Goal: Task Accomplishment & Management: Manage account settings

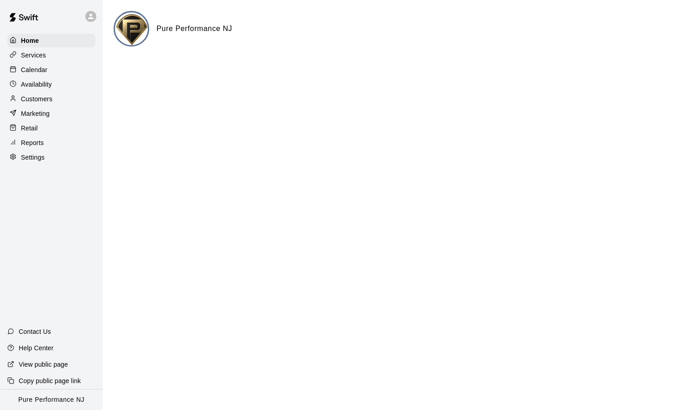
click at [90, 19] on icon at bounding box center [90, 16] width 5 height 5
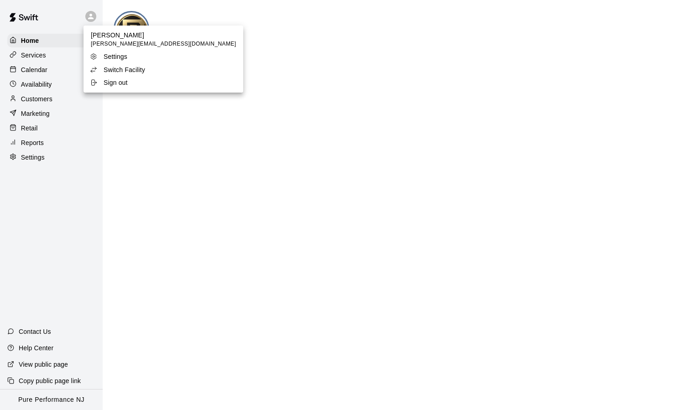
click at [29, 97] on div at bounding box center [347, 205] width 695 height 410
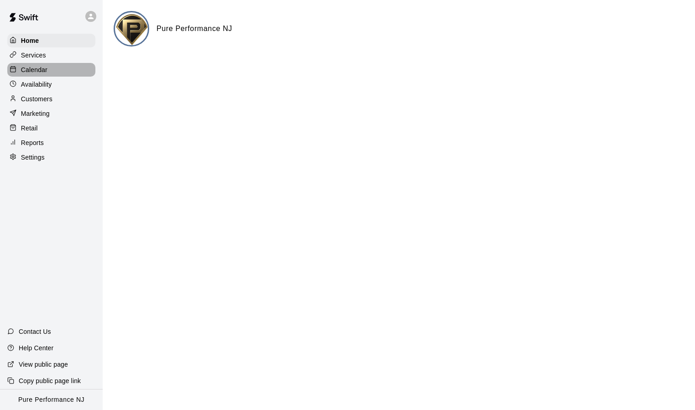
click at [31, 70] on p "Calendar" at bounding box center [34, 69] width 26 height 9
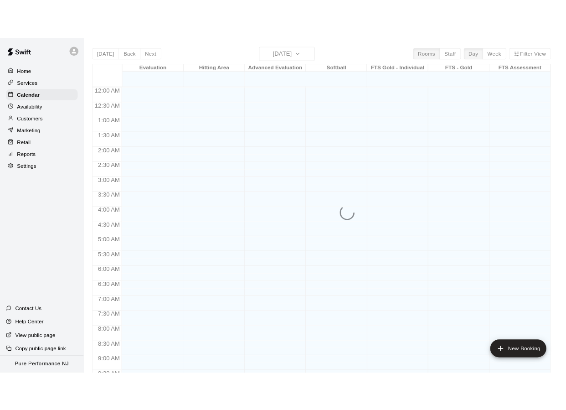
scroll to position [489, 0]
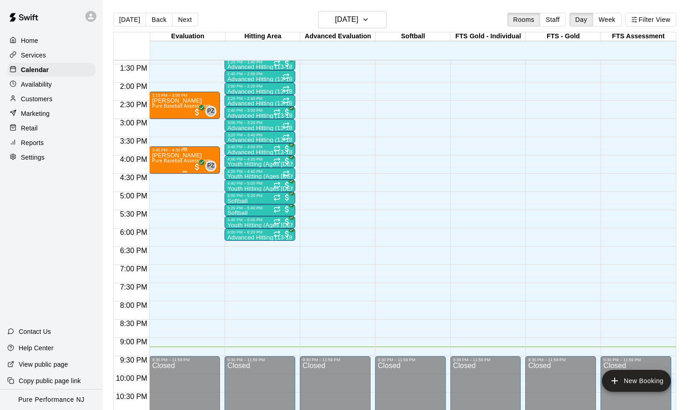
click at [170, 163] on span "Pure Baseball Assessment" at bounding box center [181, 160] width 58 height 5
click at [164, 190] on img "edit" at bounding box center [161, 190] width 10 height 10
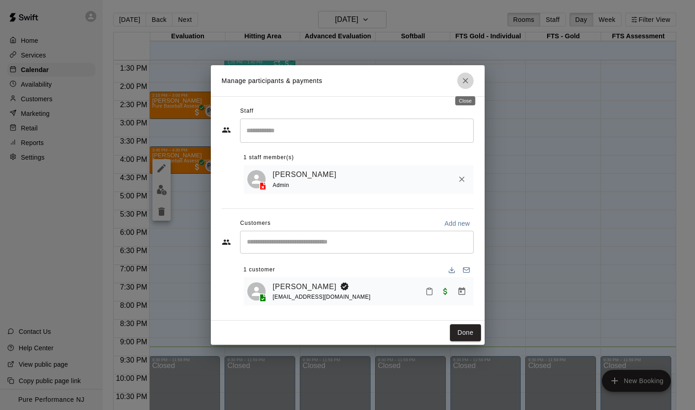
click at [467, 82] on icon "Close" at bounding box center [465, 80] width 9 height 9
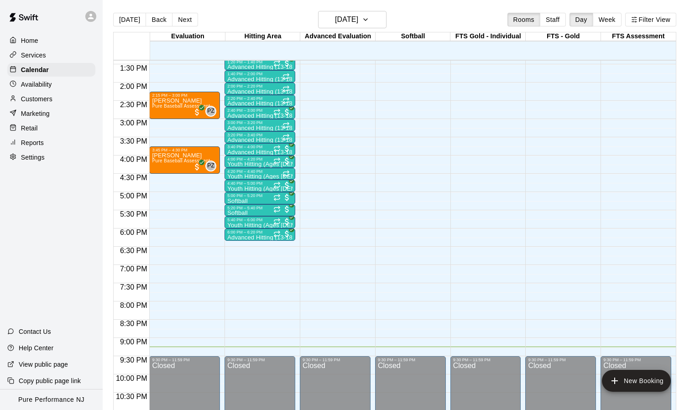
click at [39, 97] on p "Customers" at bounding box center [36, 98] width 31 height 9
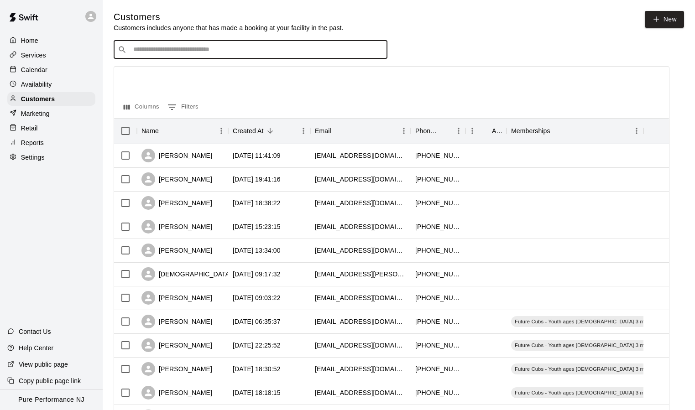
click at [205, 48] on input "Search customers by name or email" at bounding box center [256, 49] width 253 height 9
type input "***"
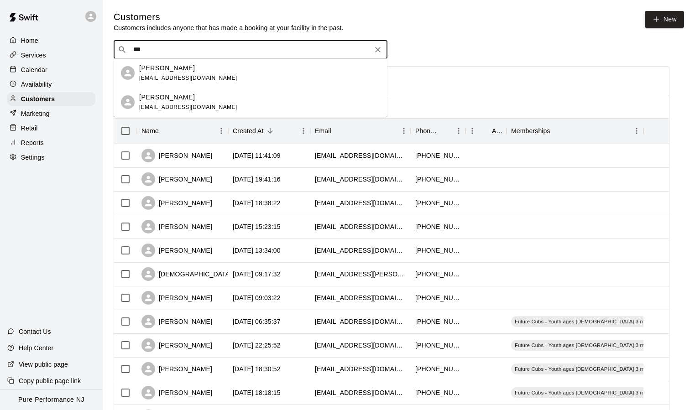
click at [177, 90] on div "[PERSON_NAME] [EMAIL_ADDRESS][DOMAIN_NAME]" at bounding box center [251, 102] width 274 height 29
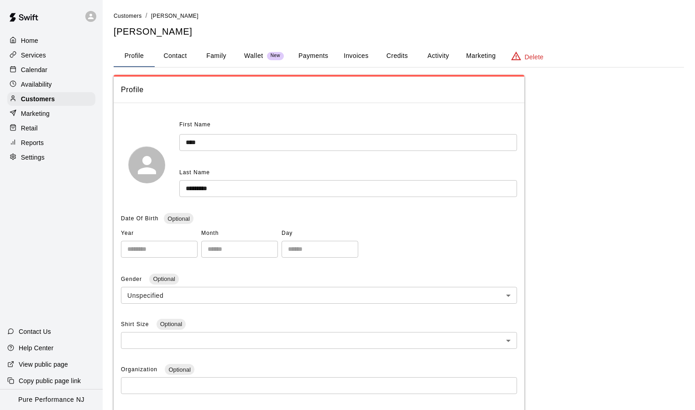
click at [182, 58] on button "Contact" at bounding box center [175, 56] width 41 height 22
select select "**"
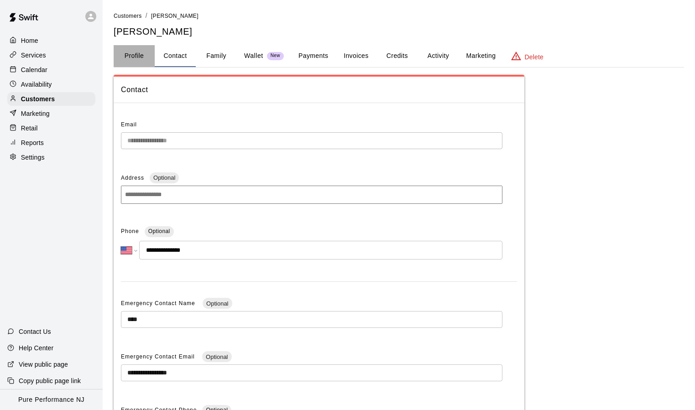
click at [141, 58] on button "Profile" at bounding box center [134, 56] width 41 height 22
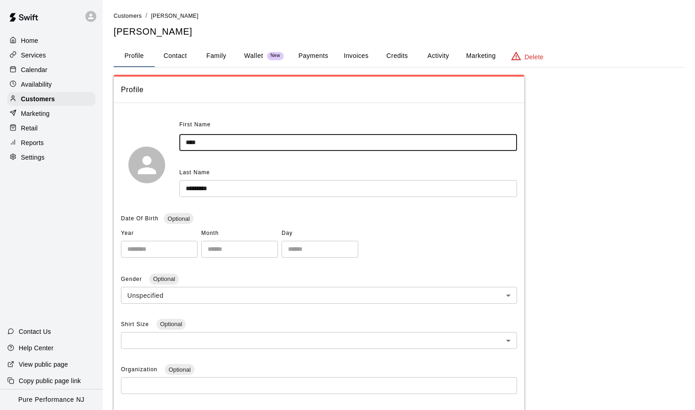
drag, startPoint x: 217, startPoint y: 142, endPoint x: 151, endPoint y: 142, distance: 66.1
click at [178, 56] on button "Contact" at bounding box center [175, 56] width 41 height 22
select select "**"
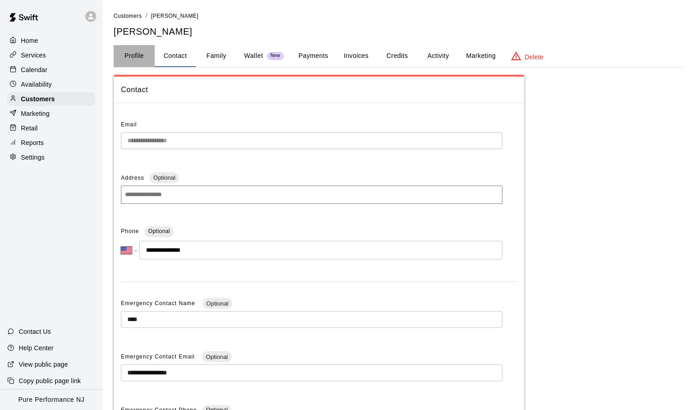
click at [144, 53] on button "Profile" at bounding box center [134, 56] width 41 height 22
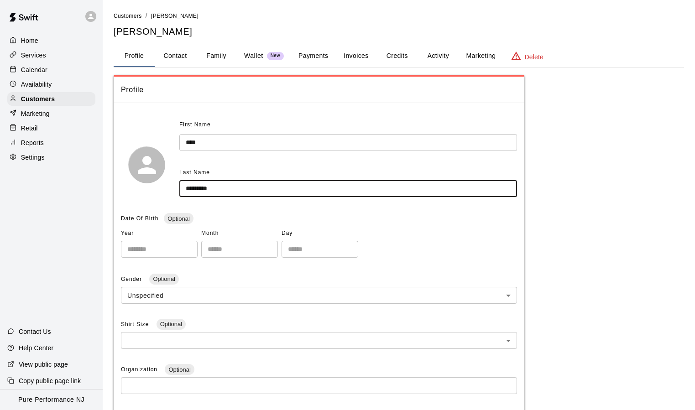
drag, startPoint x: 226, startPoint y: 187, endPoint x: 169, endPoint y: 187, distance: 57.0
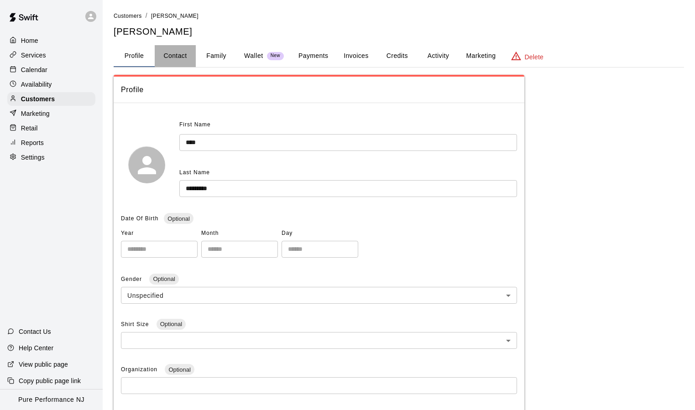
click at [180, 55] on button "Contact" at bounding box center [175, 56] width 41 height 22
select select "**"
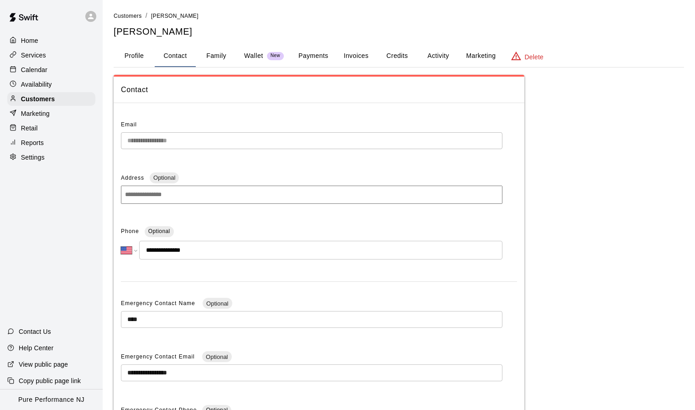
drag, startPoint x: 199, startPoint y: 248, endPoint x: 154, endPoint y: 249, distance: 44.7
click at [154, 249] on input "**********" at bounding box center [320, 250] width 363 height 19
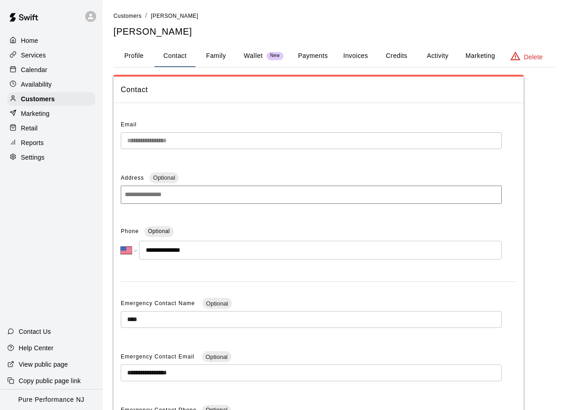
click at [32, 18] on img at bounding box center [23, 17] width 47 height 27
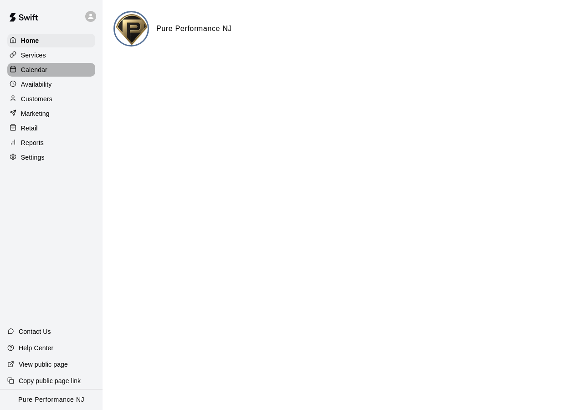
click at [42, 70] on p "Calendar" at bounding box center [34, 69] width 26 height 9
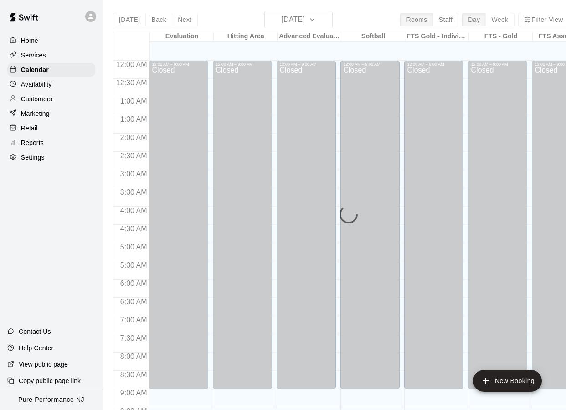
scroll to position [489, 0]
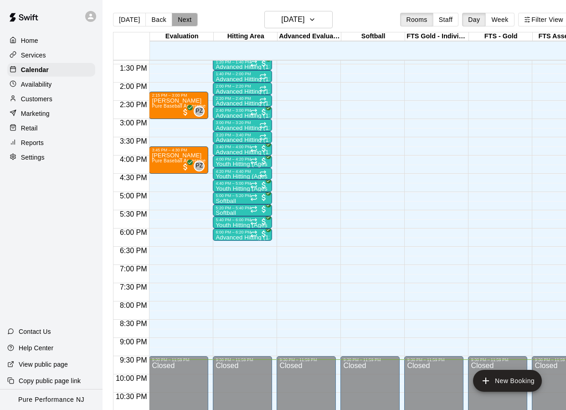
click at [182, 15] on button "Next" at bounding box center [185, 20] width 26 height 14
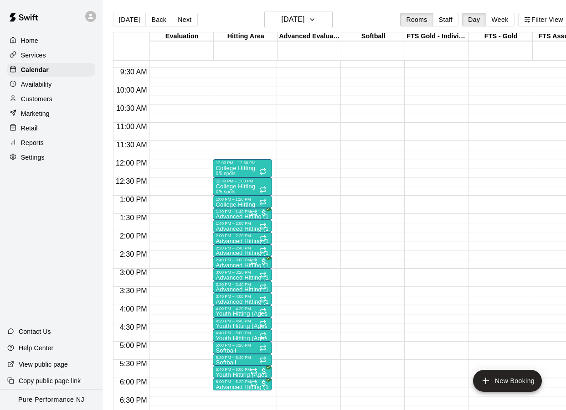
scroll to position [341, 0]
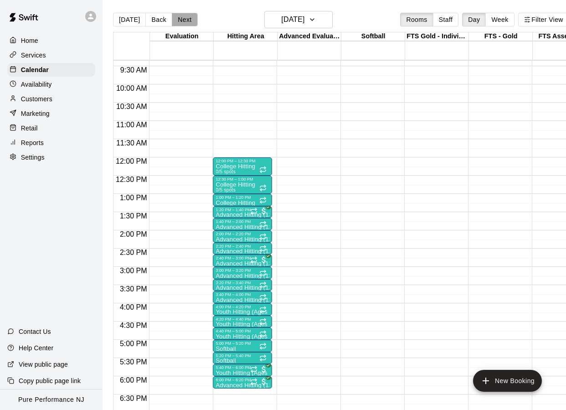
click at [189, 20] on button "Next" at bounding box center [185, 20] width 26 height 14
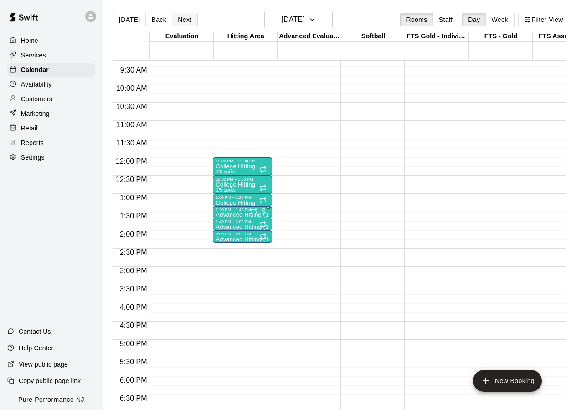
click at [188, 20] on button "Next" at bounding box center [185, 20] width 26 height 14
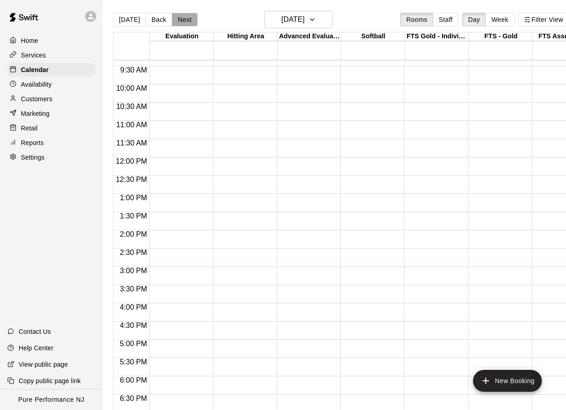
click at [188, 20] on button "Next" at bounding box center [185, 20] width 26 height 14
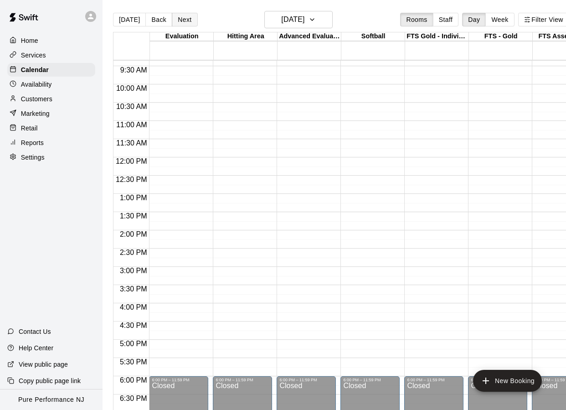
click at [188, 20] on button "Next" at bounding box center [185, 20] width 26 height 14
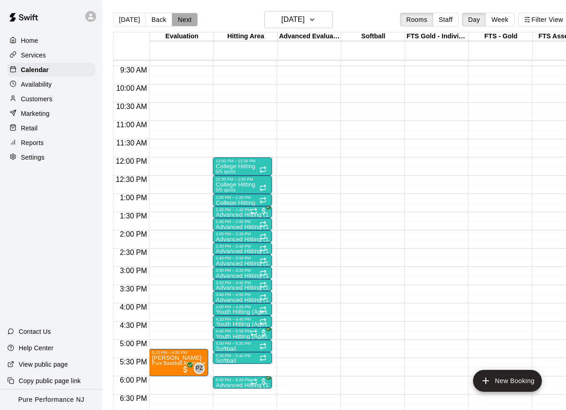
click at [188, 20] on button "Next" at bounding box center [185, 20] width 26 height 14
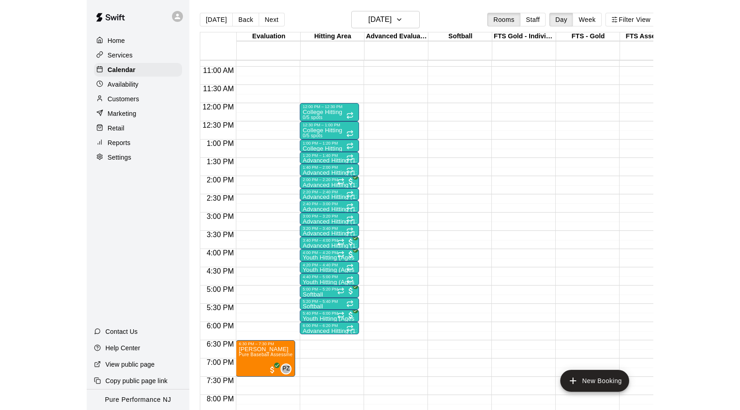
scroll to position [398, 0]
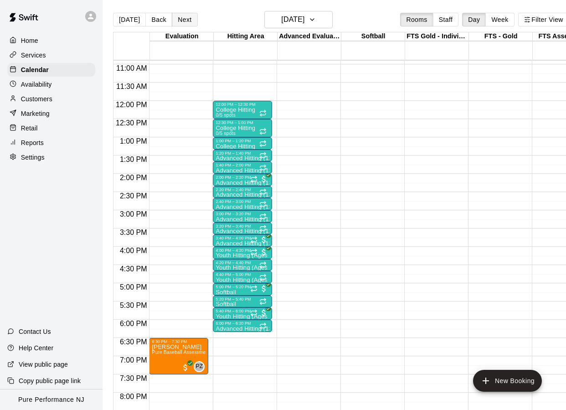
click at [174, 23] on button "Next" at bounding box center [185, 20] width 26 height 14
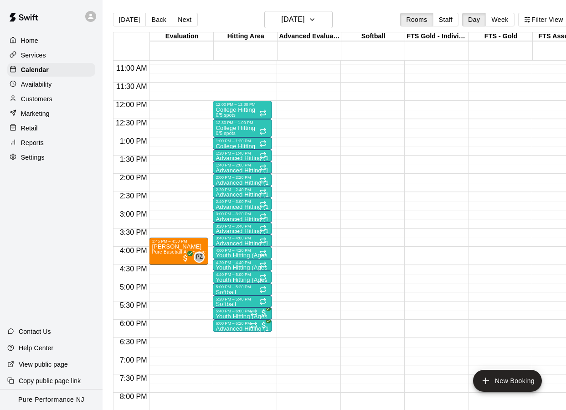
click at [174, 23] on button "Next" at bounding box center [185, 20] width 26 height 14
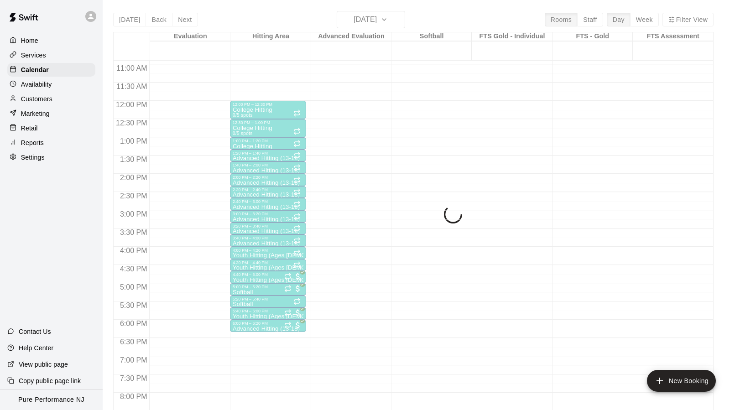
click at [35, 44] on p "Home" at bounding box center [29, 40] width 17 height 9
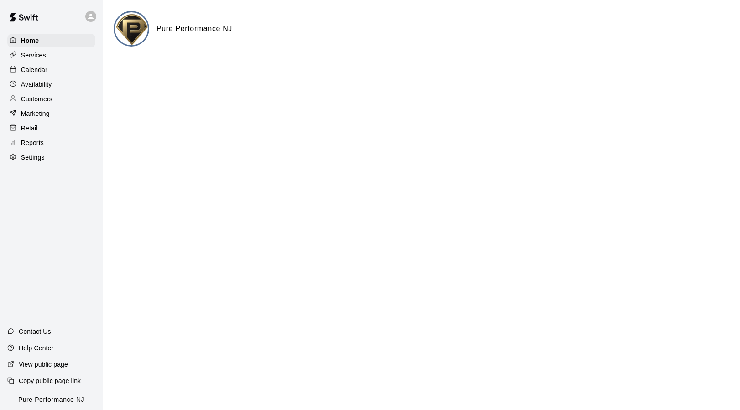
click at [36, 70] on p "Calendar" at bounding box center [34, 69] width 26 height 9
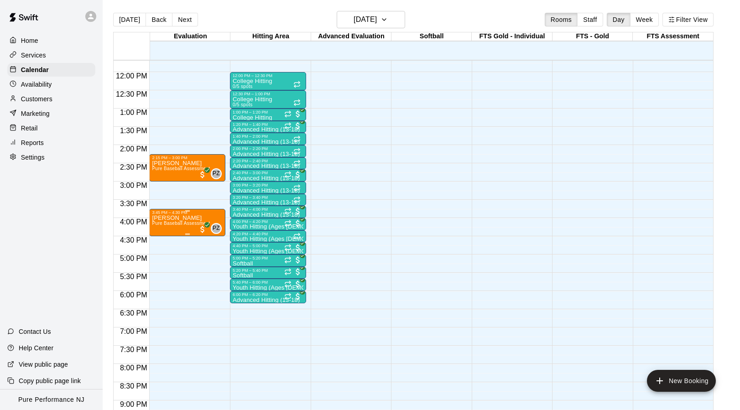
scroll to position [425, 0]
click at [182, 14] on button "Next" at bounding box center [185, 20] width 26 height 14
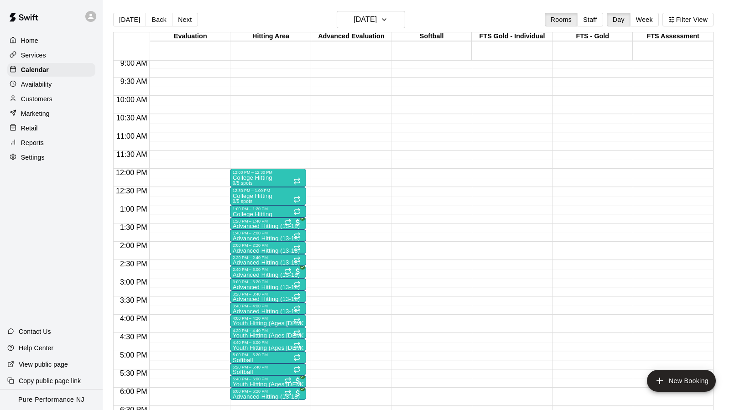
scroll to position [326, 0]
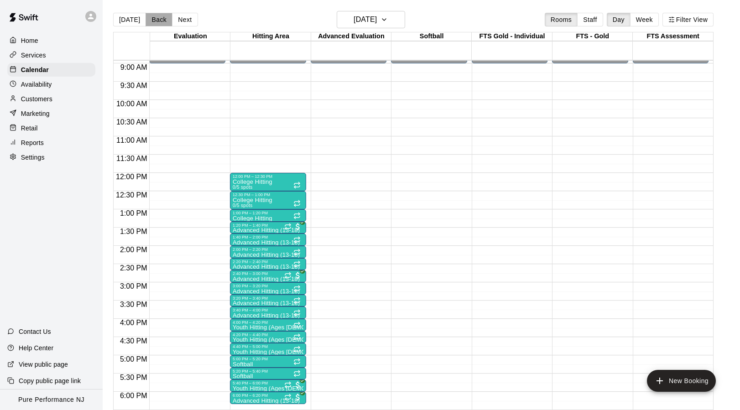
click at [158, 21] on button "Back" at bounding box center [158, 20] width 27 height 14
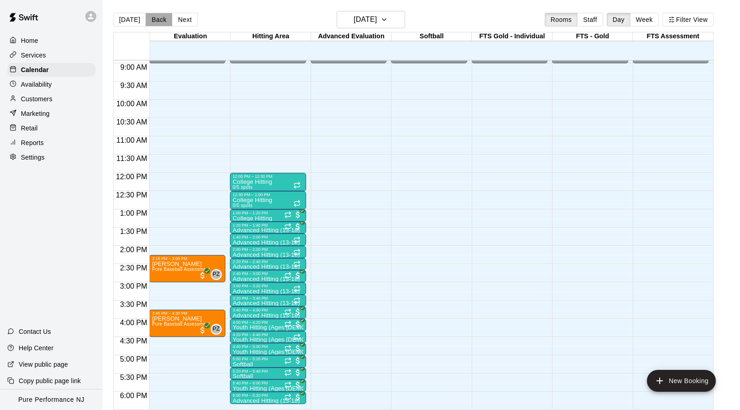
click at [158, 21] on button "Back" at bounding box center [158, 20] width 27 height 14
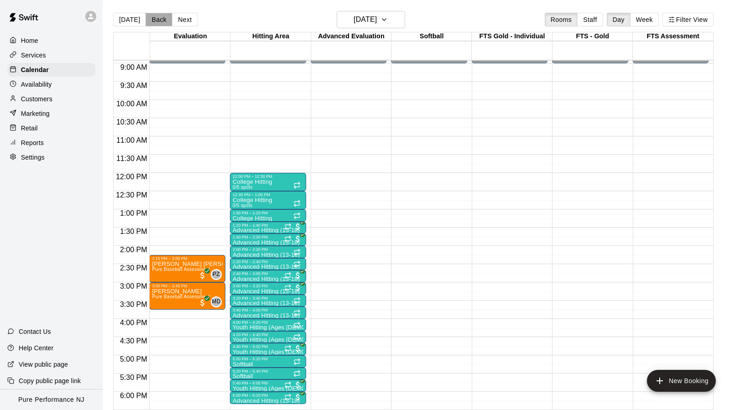
click at [158, 21] on button "Back" at bounding box center [158, 20] width 27 height 14
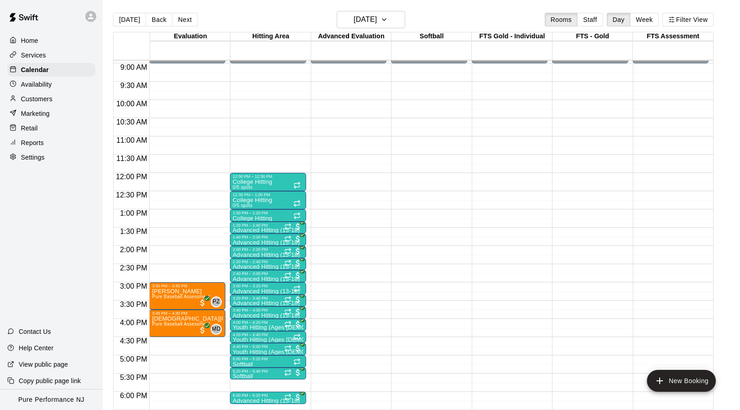
click at [36, 95] on p "Customers" at bounding box center [36, 98] width 31 height 9
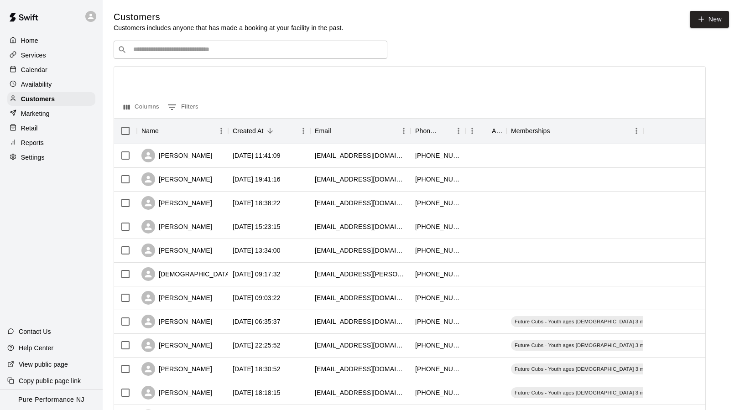
click at [216, 44] on div "​ ​" at bounding box center [251, 50] width 274 height 18
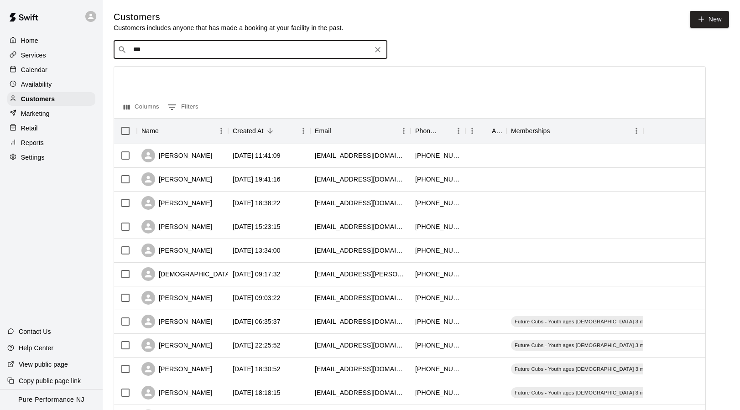
type input "****"
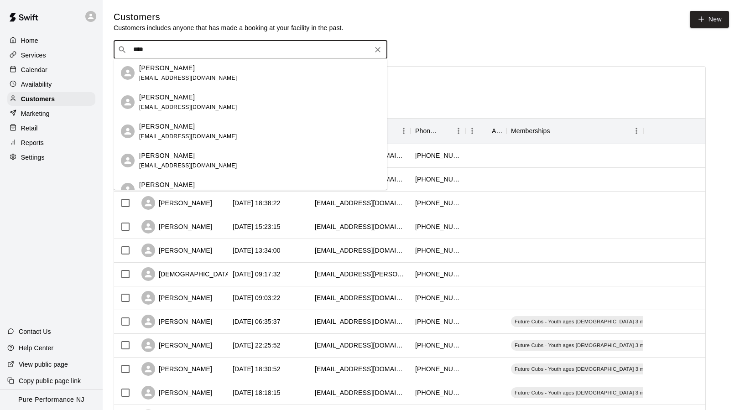
click at [217, 76] on div "[PERSON_NAME] [EMAIL_ADDRESS][DOMAIN_NAME]" at bounding box center [259, 73] width 241 height 20
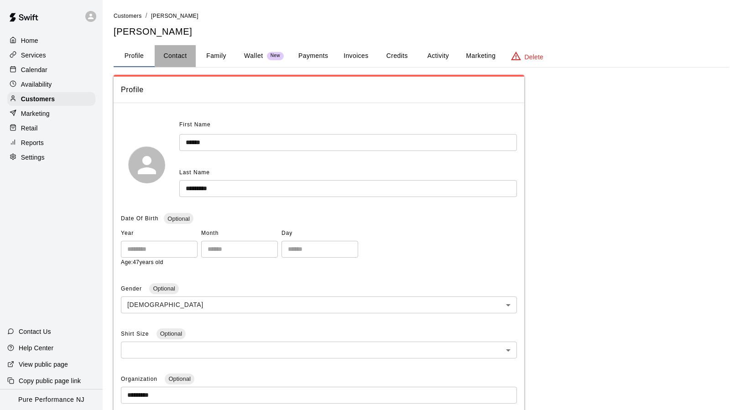
click at [188, 57] on button "Contact" at bounding box center [175, 56] width 41 height 22
select select "**"
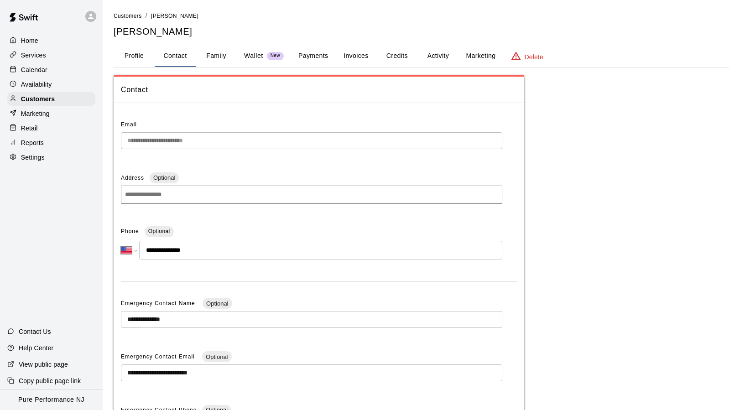
click at [216, 46] on button "Family" at bounding box center [216, 56] width 41 height 22
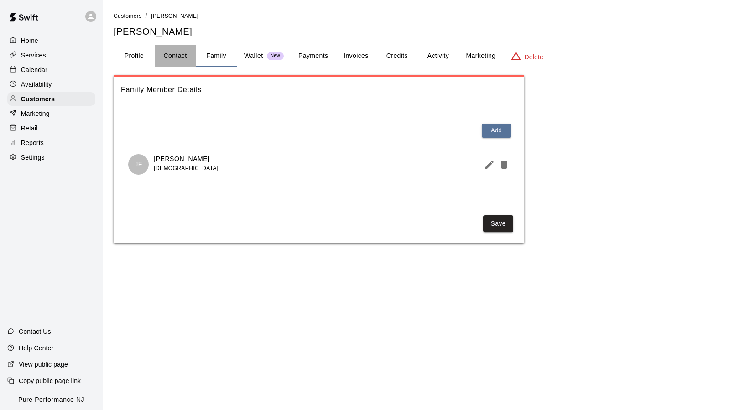
click at [178, 50] on button "Contact" at bounding box center [175, 56] width 41 height 22
select select "**"
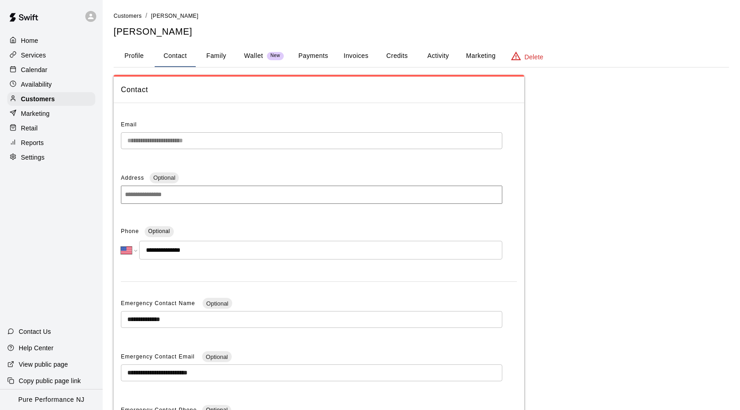
click at [119, 141] on div "**********" at bounding box center [319, 288] width 410 height 357
drag, startPoint x: 195, startPoint y: 247, endPoint x: 152, endPoint y: 248, distance: 43.3
click at [152, 248] on input "**********" at bounding box center [320, 250] width 363 height 19
